Goal: Task Accomplishment & Management: Manage account settings

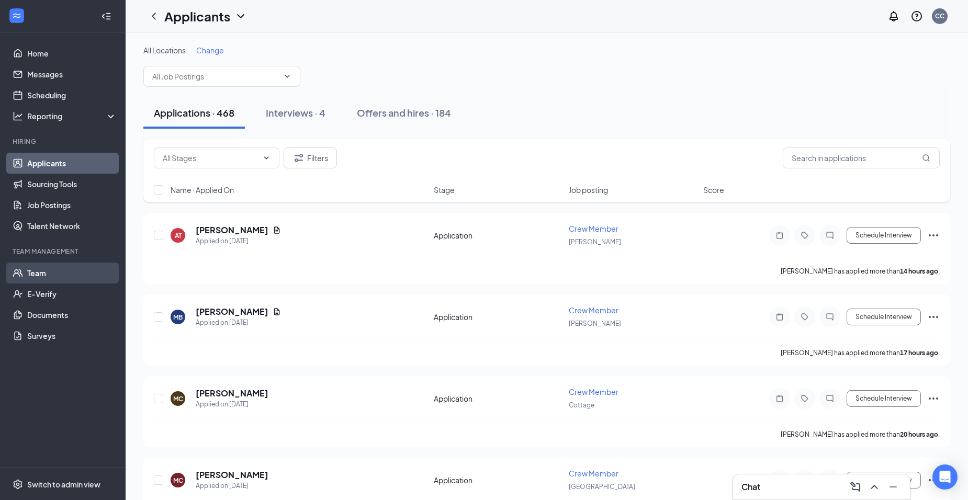
drag, startPoint x: 0, startPoint y: 0, endPoint x: 57, endPoint y: 276, distance: 281.7
click at [57, 276] on link "Team" at bounding box center [71, 273] width 89 height 21
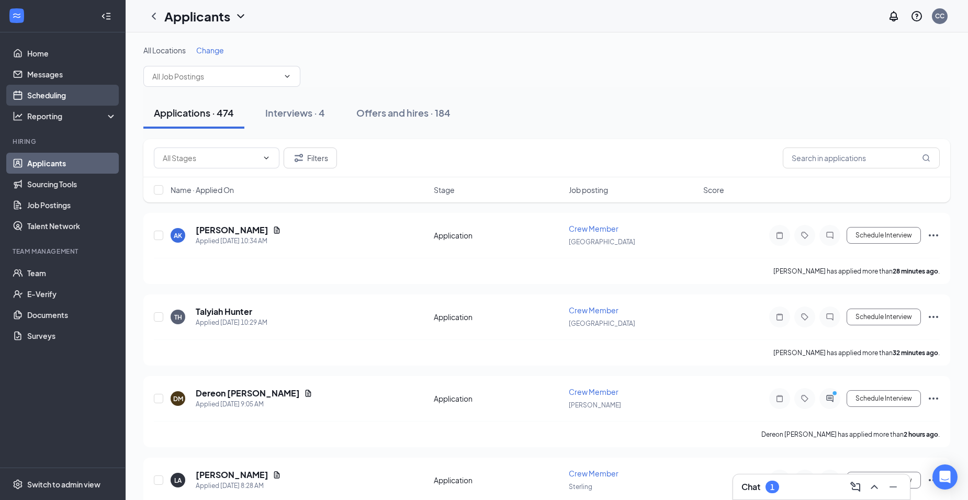
click at [81, 96] on link "Scheduling" at bounding box center [71, 95] width 89 height 21
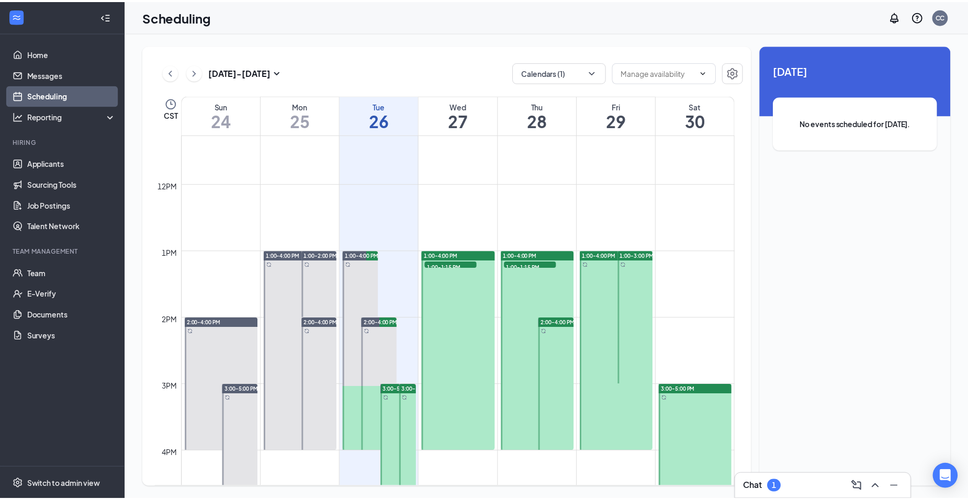
scroll to position [776, 0]
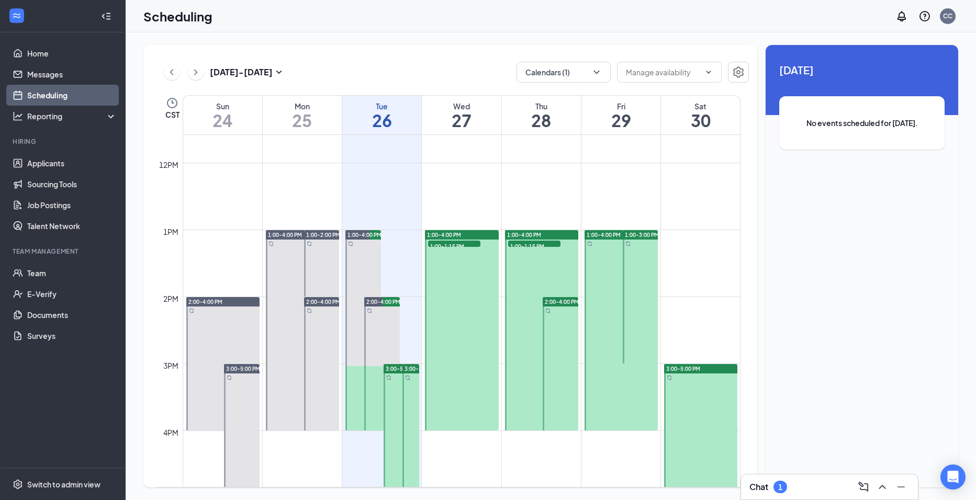
click at [452, 231] on div "1:00-4:00 PM" at bounding box center [462, 234] width 74 height 9
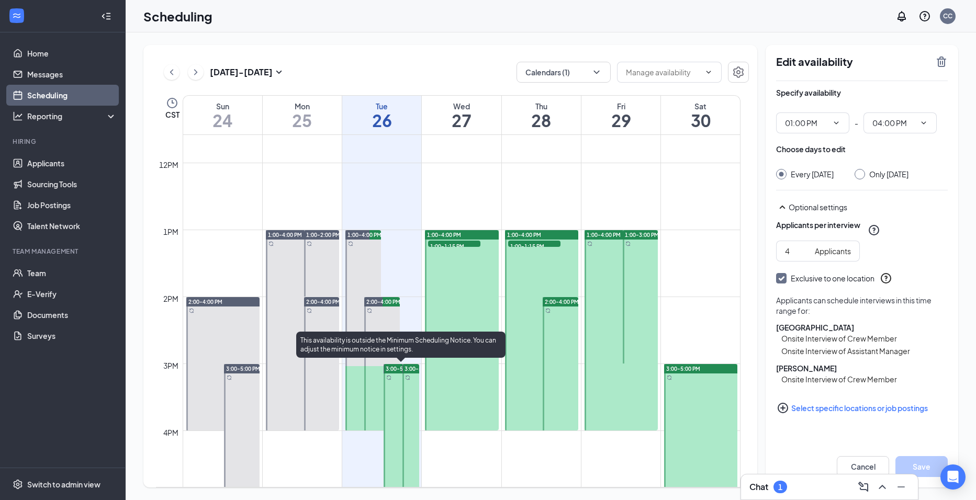
click at [395, 365] on span "3:00-5:00 PM" at bounding box center [403, 368] width 34 height 7
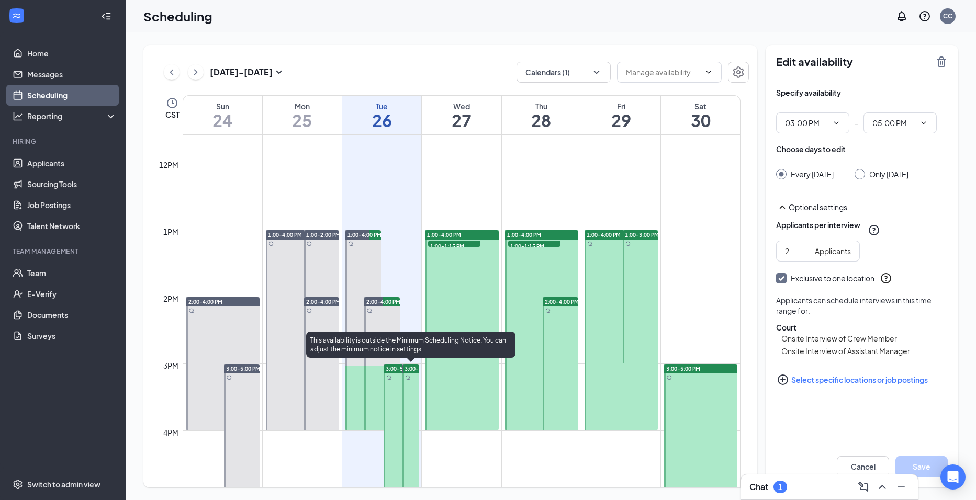
click at [406, 365] on span "3:00-5:00 PM" at bounding box center [422, 368] width 34 height 7
type input "03:00 PM"
type input "05:00 PM"
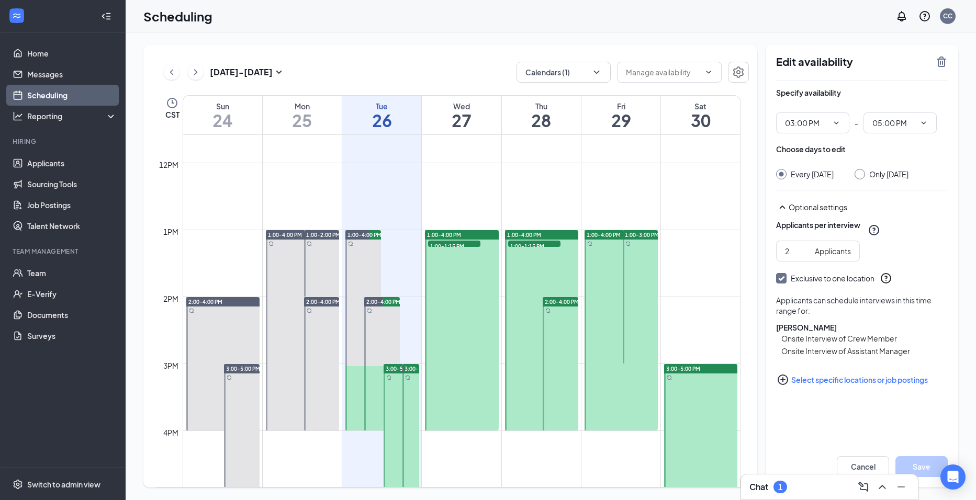
click at [517, 234] on span "1:00-4:00 PM" at bounding box center [524, 234] width 34 height 7
click at [569, 299] on span "2:00-4:00 PM" at bounding box center [562, 301] width 34 height 7
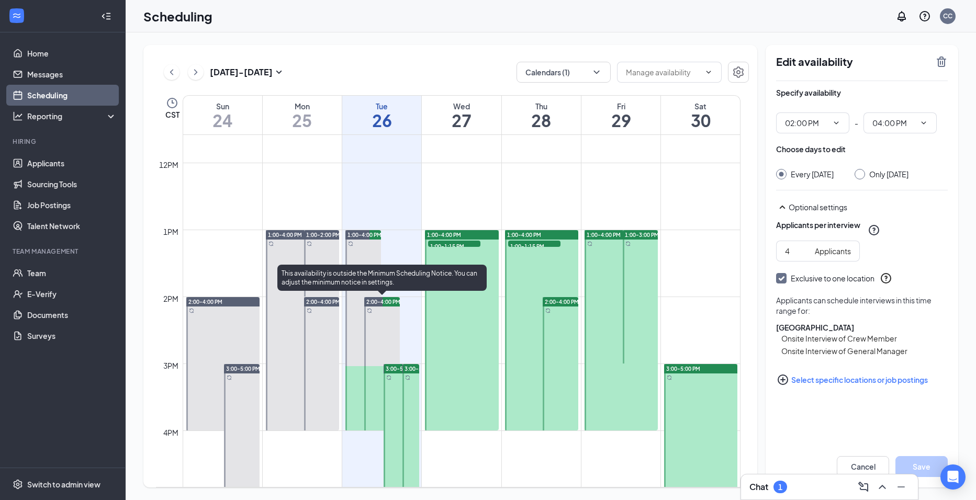
click at [375, 301] on span "2:00-4:00 PM" at bounding box center [383, 301] width 34 height 7
click at [391, 301] on span "2:00-4:00 PM" at bounding box center [383, 301] width 34 height 7
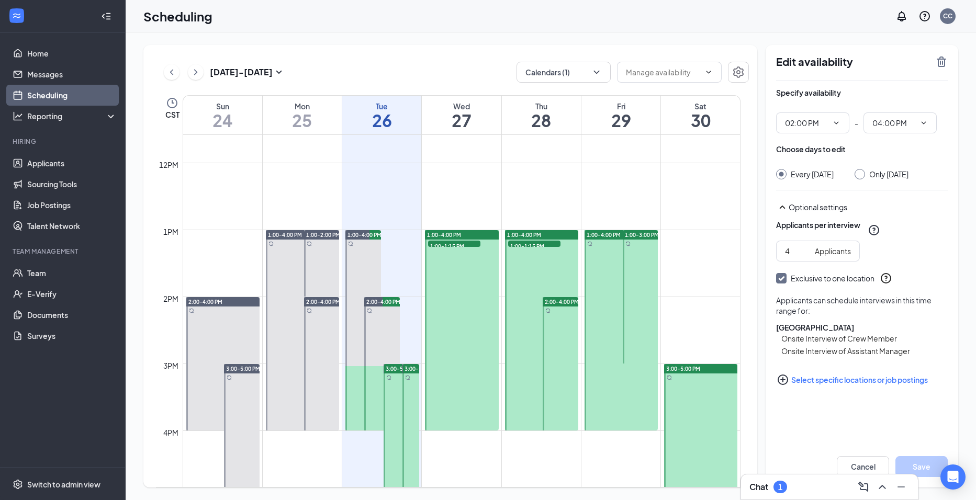
click at [319, 300] on span "2:00-4:00 PM" at bounding box center [323, 301] width 34 height 7
type input "02:00 PM"
type input "04:00 PM"
click at [230, 301] on div "2:00-4:00 PM" at bounding box center [223, 301] width 74 height 9
click at [326, 303] on span "2:00-4:00 PM" at bounding box center [323, 301] width 34 height 7
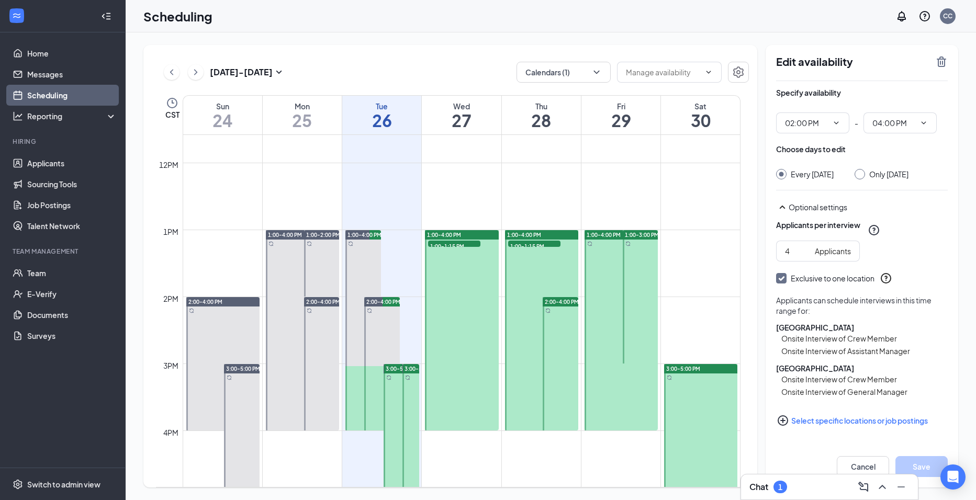
click at [239, 304] on div "2:00-4:00 PM" at bounding box center [223, 301] width 74 height 9
click at [331, 301] on span "2:00-4:00 PM" at bounding box center [323, 301] width 34 height 7
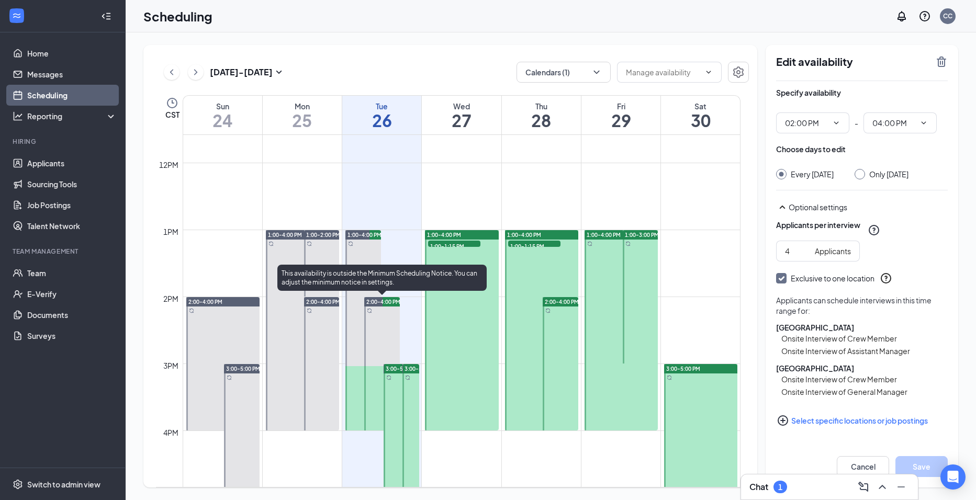
click at [383, 301] on span "2:00-4:00 PM" at bounding box center [383, 301] width 34 height 7
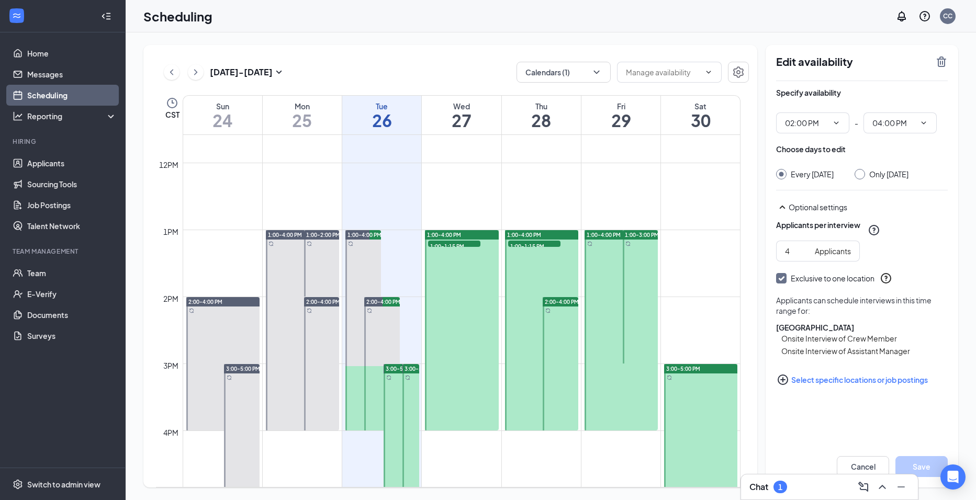
click at [550, 301] on span "2:00-4:00 PM" at bounding box center [562, 301] width 34 height 7
click at [81, 172] on link "Applicants" at bounding box center [71, 163] width 89 height 21
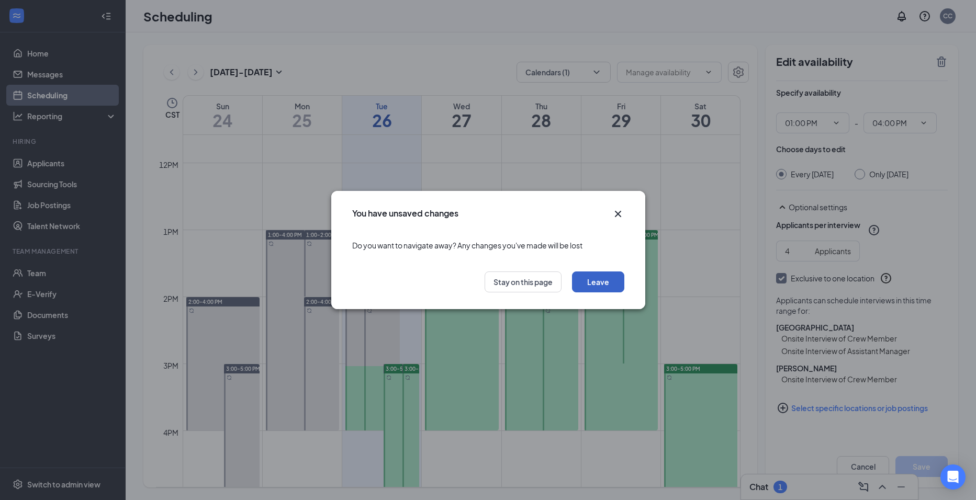
click at [617, 285] on button "Leave" at bounding box center [598, 282] width 52 height 21
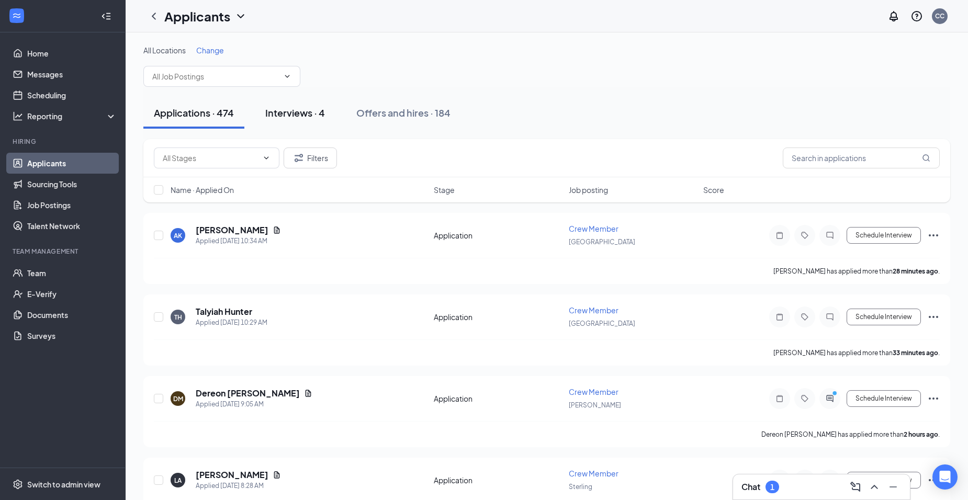
click at [280, 122] on button "Interviews · 4" at bounding box center [295, 112] width 81 height 31
